Goal: Task Accomplishment & Management: Manage account settings

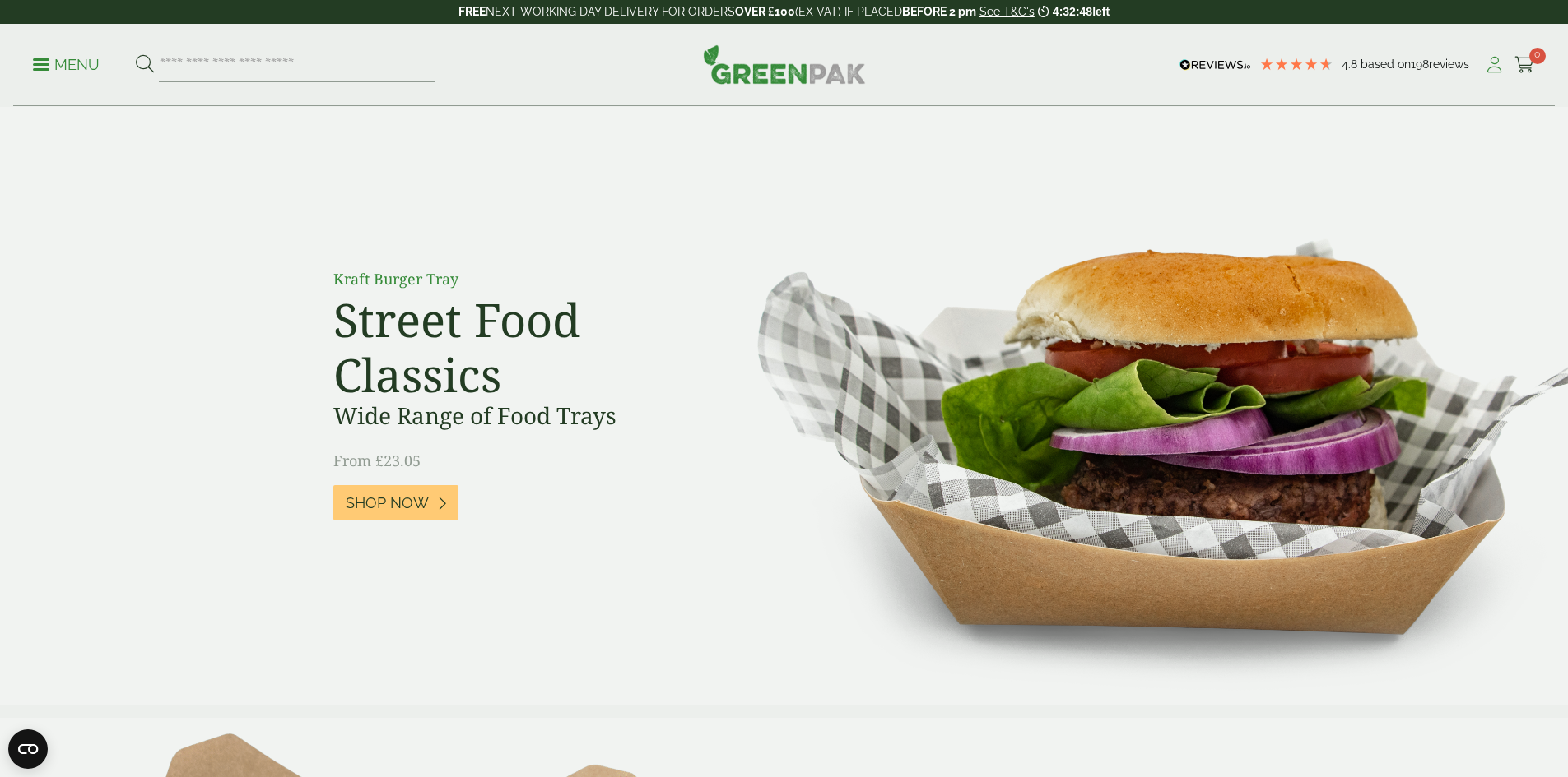
click at [1486, 66] on icon at bounding box center [1494, 65] width 21 height 16
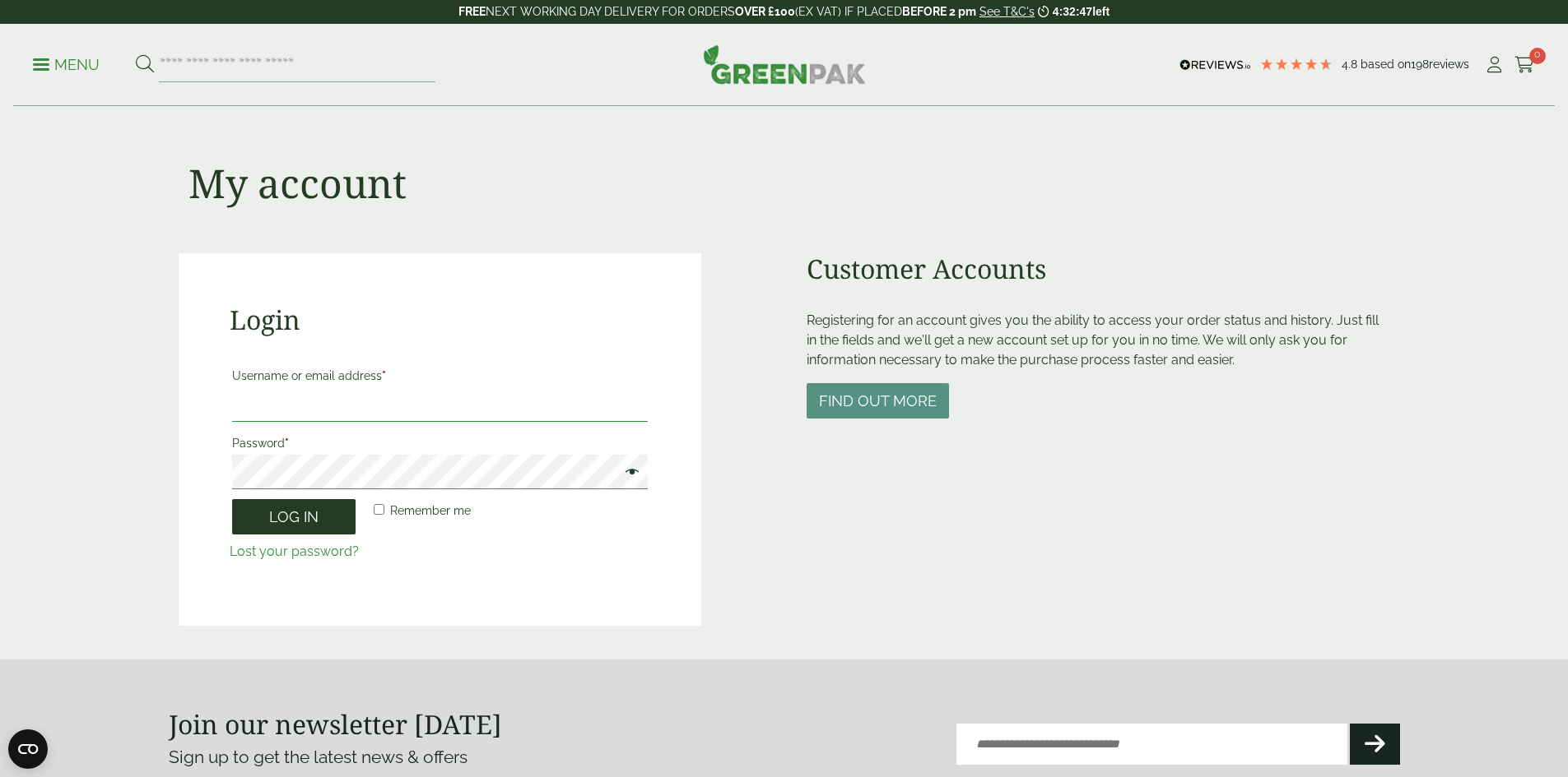
type input "**********"
click at [301, 516] on button "Log in" at bounding box center [294, 516] width 123 height 36
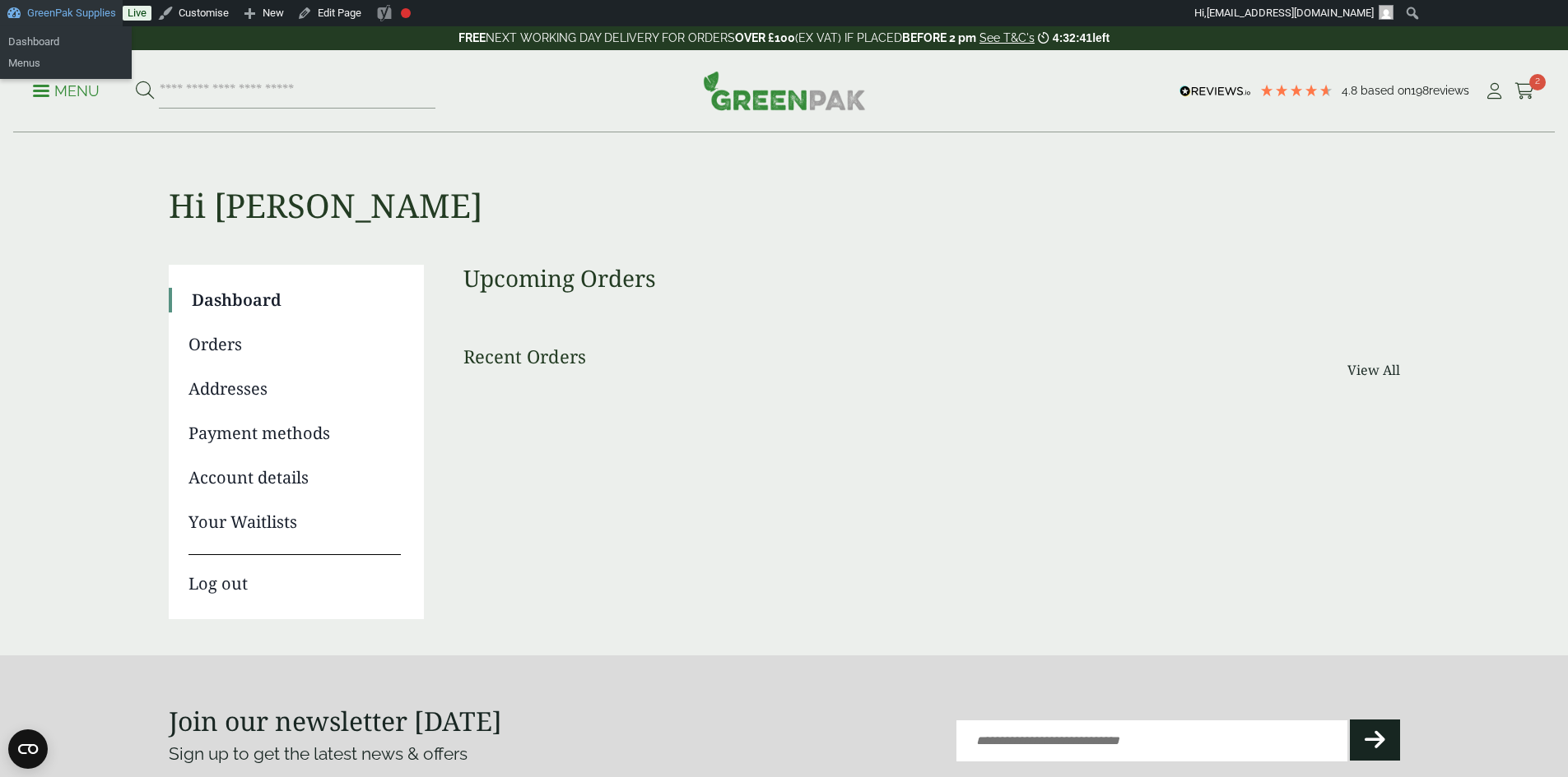
click at [58, 12] on link "GreenPak Supplies" at bounding box center [61, 13] width 122 height 26
